Goal: Task Accomplishment & Management: Manage account settings

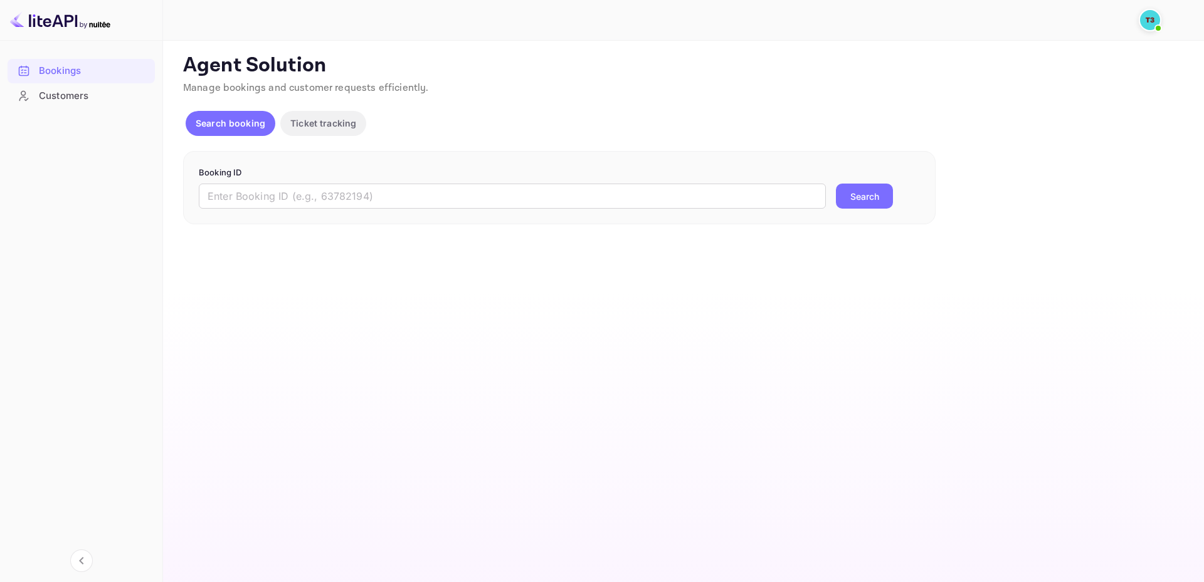
click at [1157, 22] on span at bounding box center [1158, 28] width 13 height 13
click at [1147, 23] on div at bounding box center [602, 291] width 1204 height 582
click at [1152, 18] on img at bounding box center [1150, 20] width 20 height 20
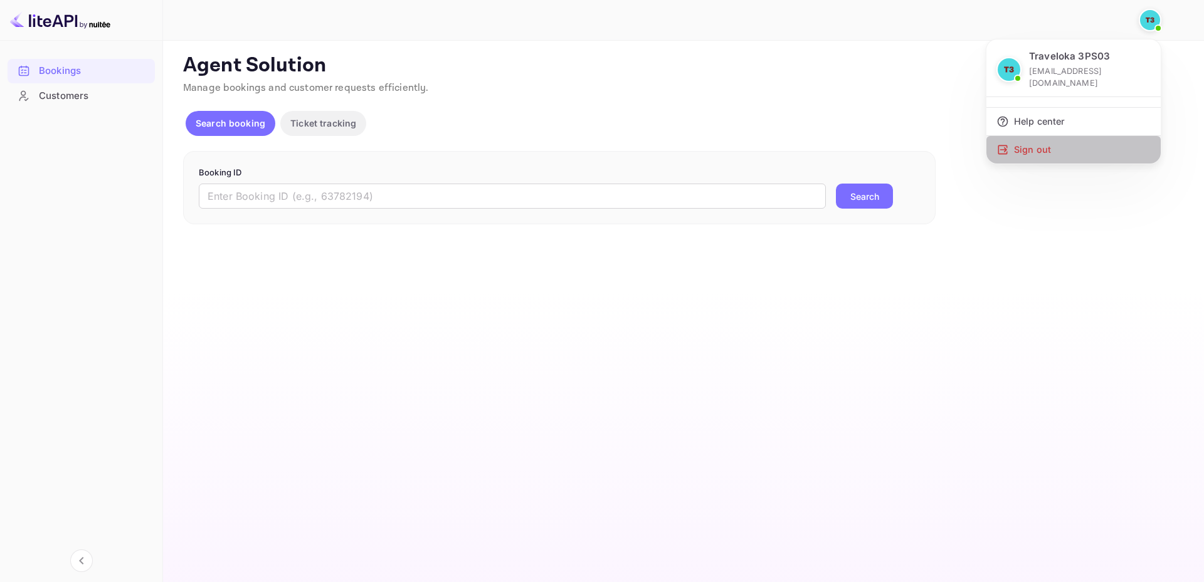
click at [1019, 136] on div "Sign out" at bounding box center [1073, 150] width 174 height 28
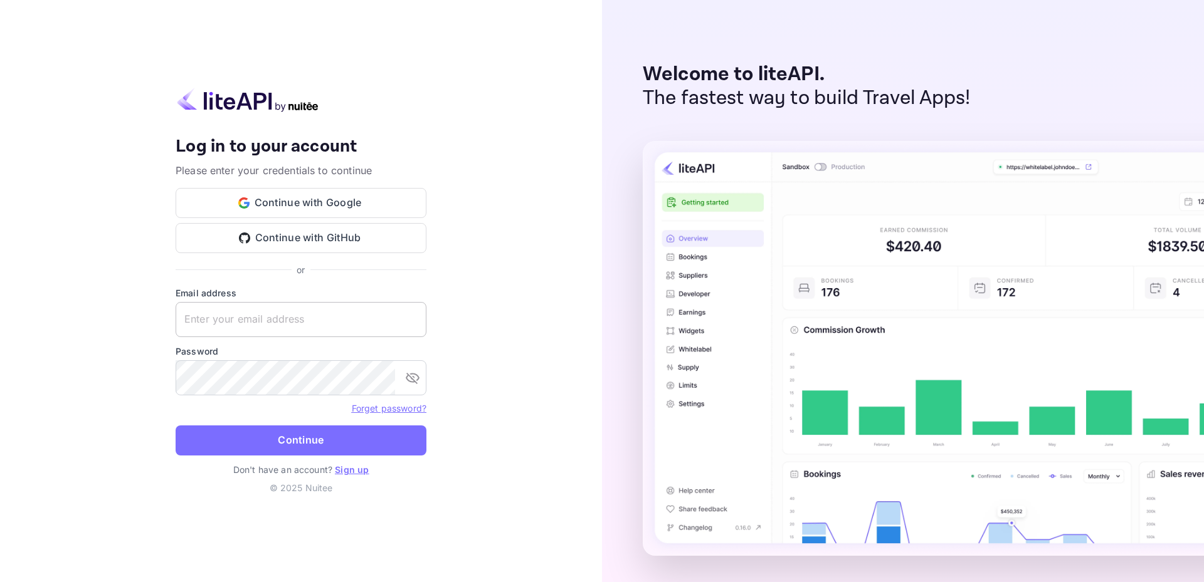
click at [251, 328] on input "text" at bounding box center [301, 319] width 251 height 35
type input "[EMAIL_ADDRESS][DOMAIN_NAME]"
